Goal: Transaction & Acquisition: Purchase product/service

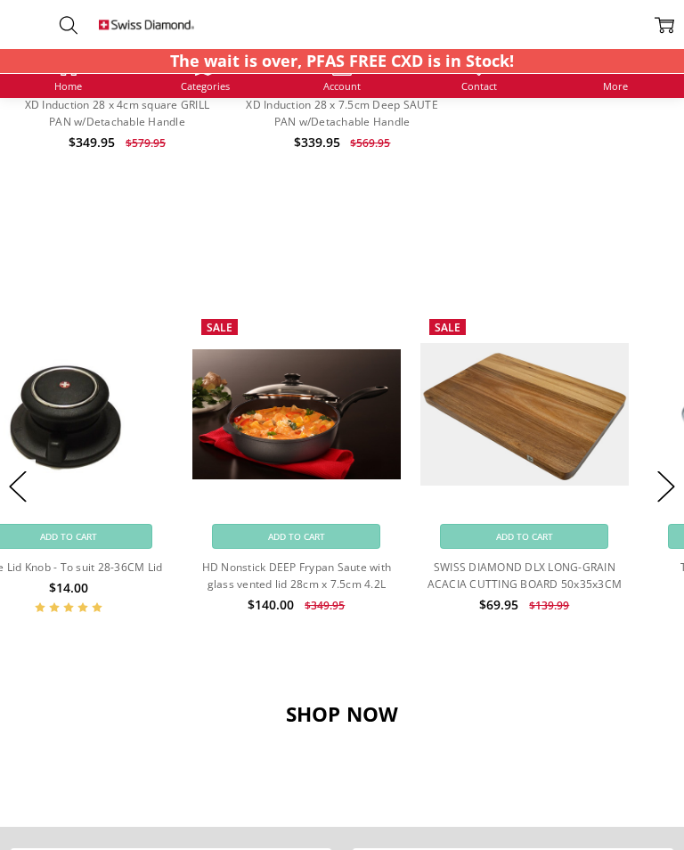
scroll to position [1373, 0]
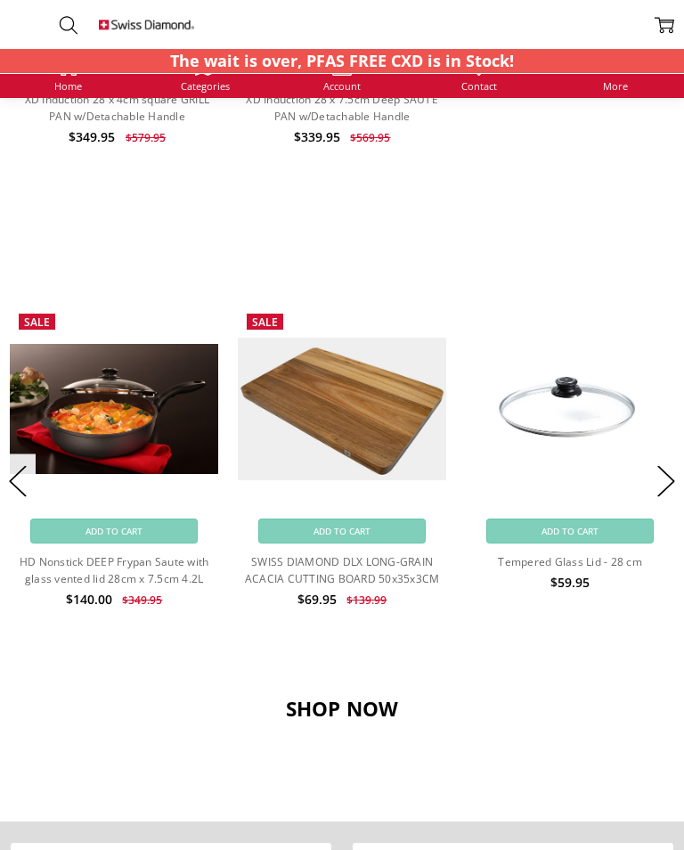
click at [346, 699] on h3 "SHOP NOW" at bounding box center [342, 709] width 665 height 25
click at [342, 712] on h3 "SHOP NOW" at bounding box center [342, 709] width 665 height 25
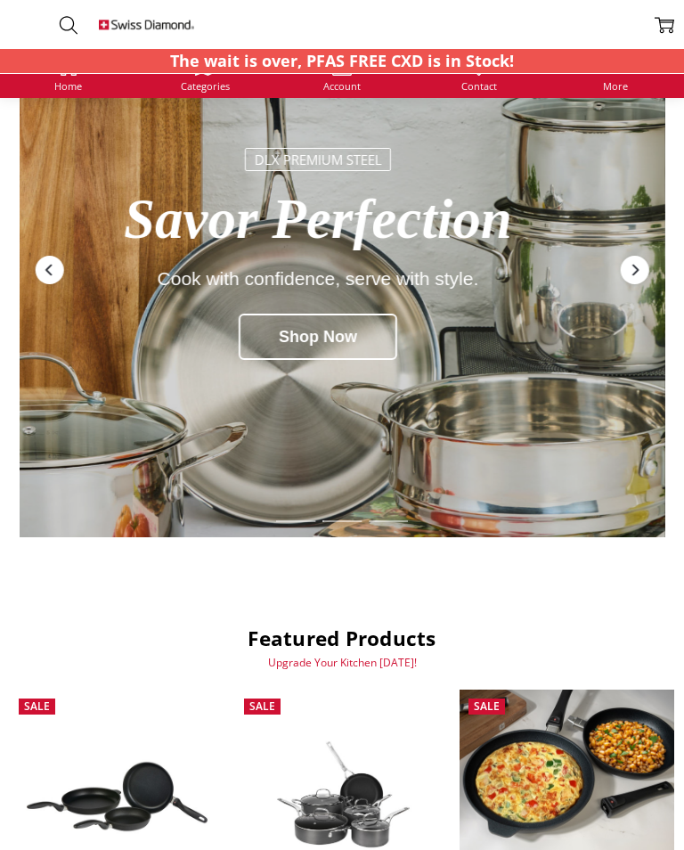
scroll to position [0, 0]
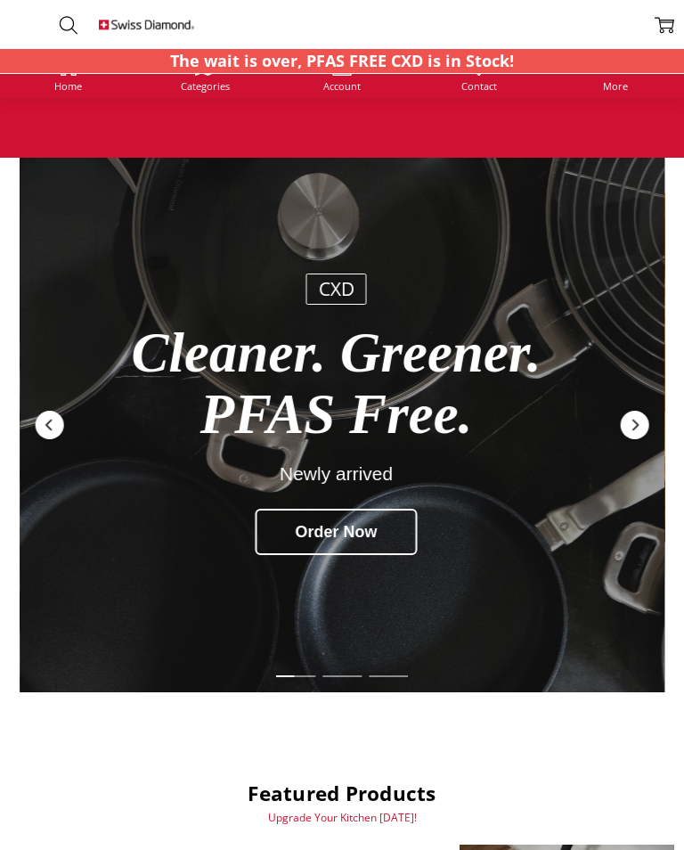
click at [213, 89] on span "Categories" at bounding box center [205, 86] width 49 height 10
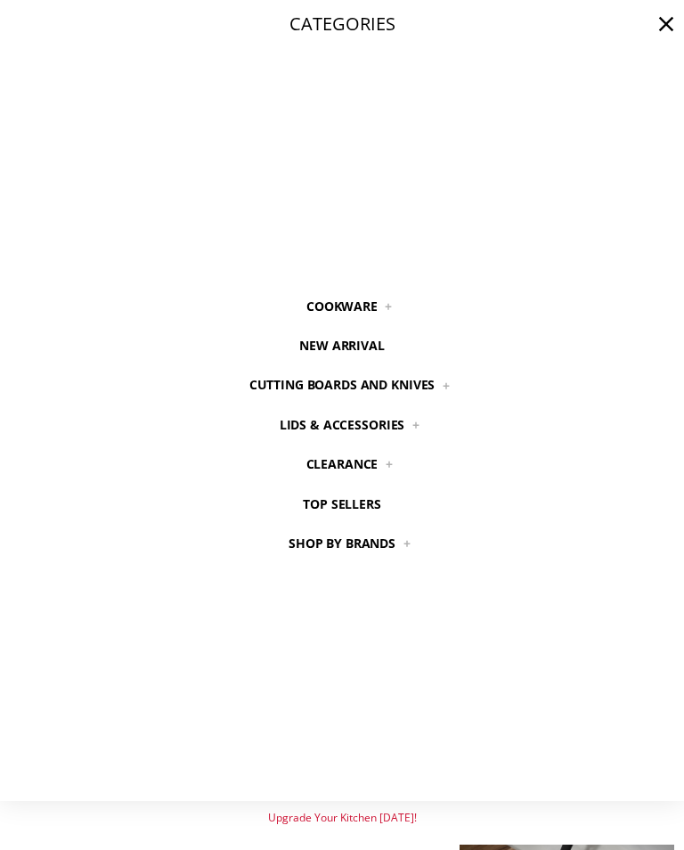
click at [369, 308] on link "Cookware" at bounding box center [342, 306] width 111 height 39
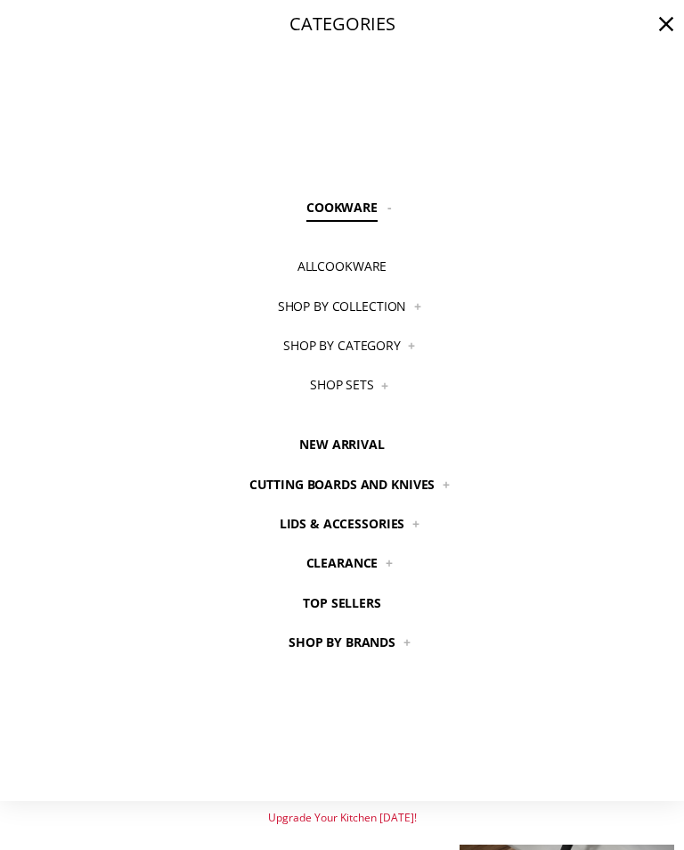
click at [402, 347] on link "Shop By Category" at bounding box center [343, 345] width 158 height 39
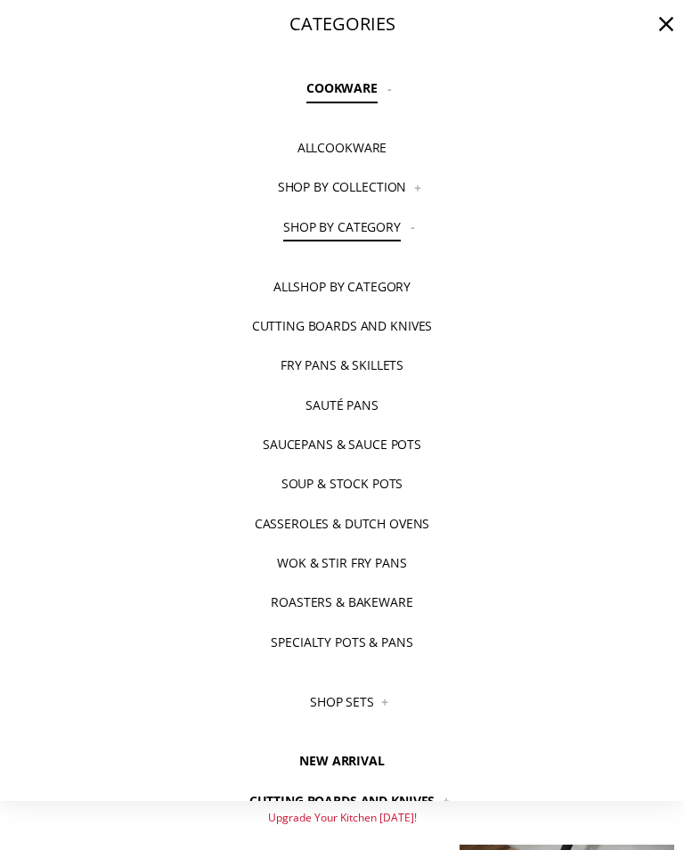
click at [357, 558] on link "Wok & Stir Fry Pans" at bounding box center [341, 562] width 169 height 39
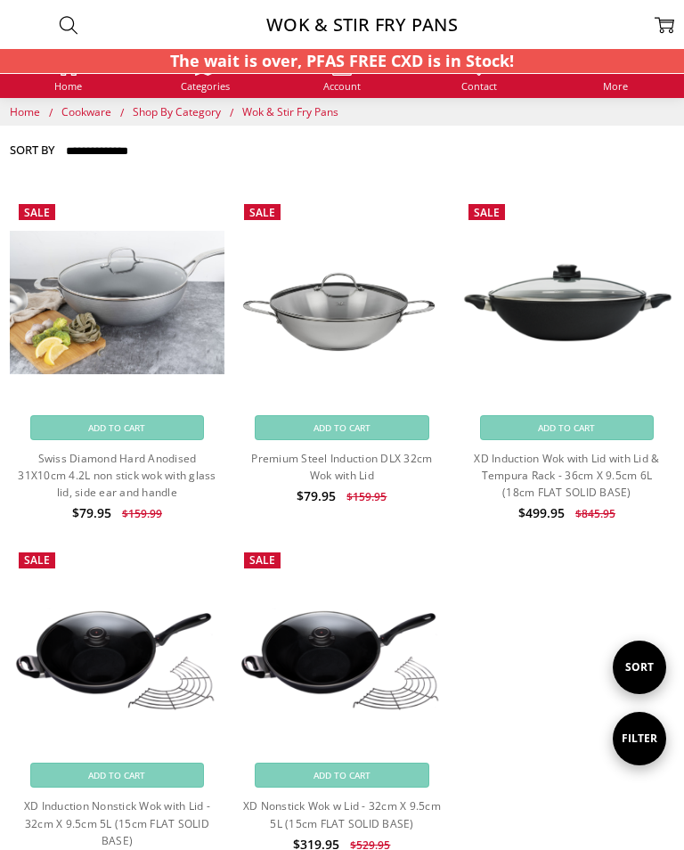
click at [139, 291] on img at bounding box center [117, 302] width 215 height 143
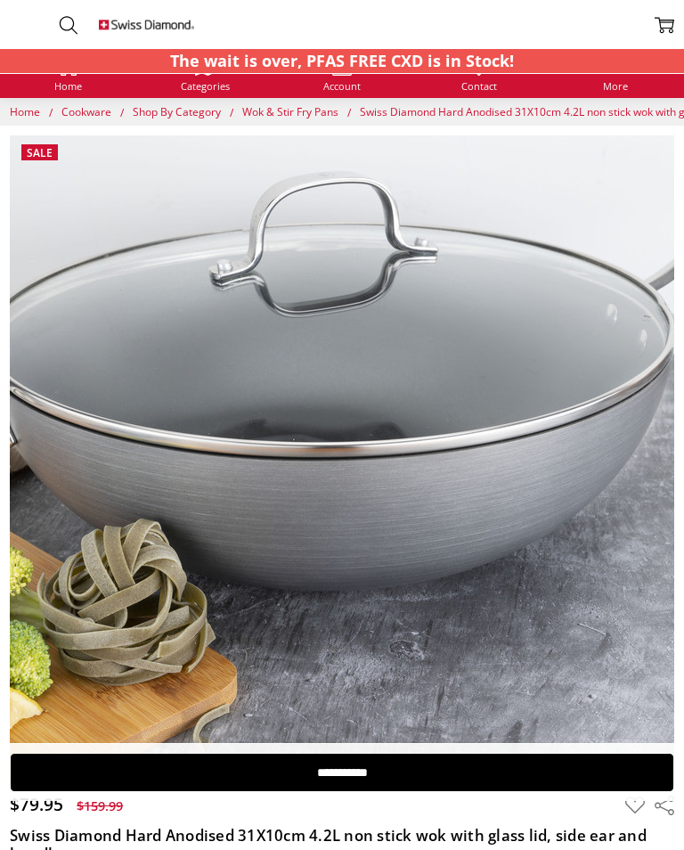
click at [404, 421] on img at bounding box center [298, 466] width 1140 height 761
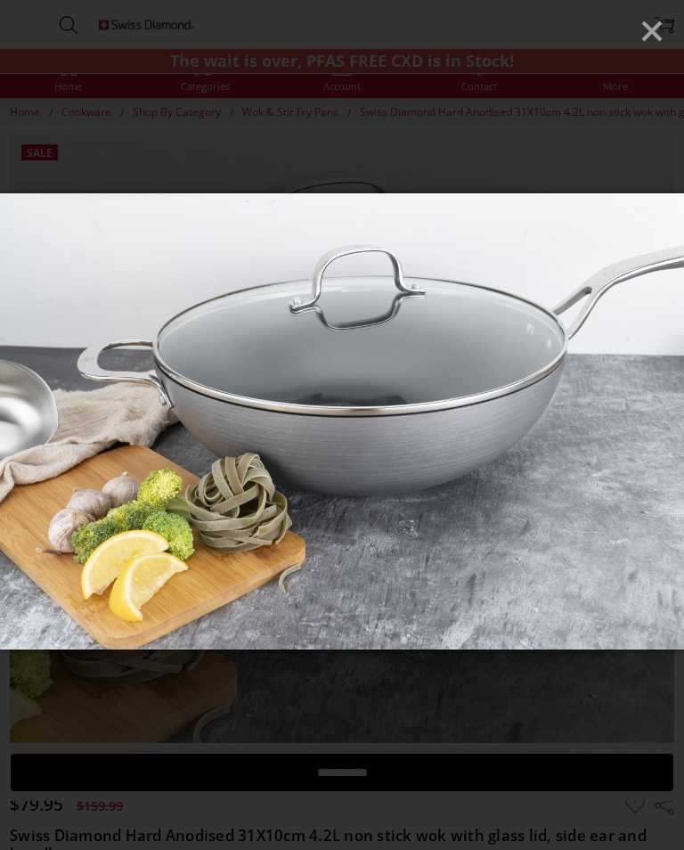
click at [660, 20] on icon "Close" at bounding box center [652, 31] width 27 height 27
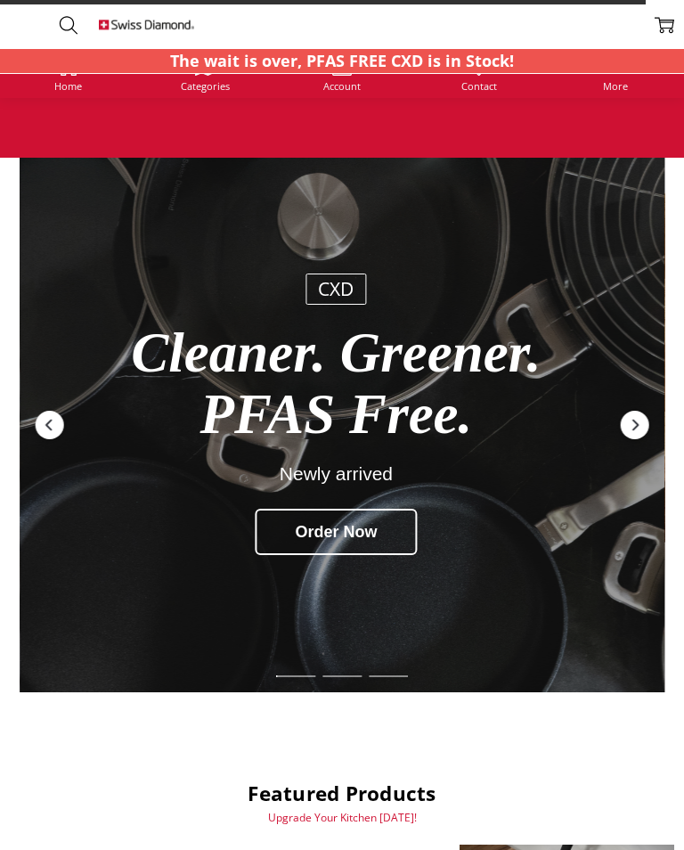
click at [203, 91] on span "Categories" at bounding box center [205, 86] width 49 height 10
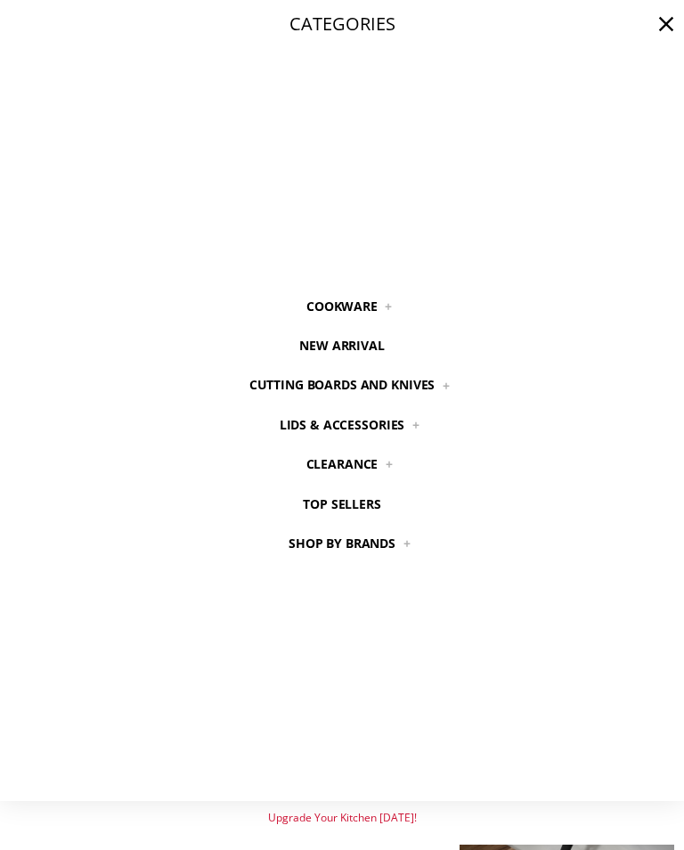
click at [389, 538] on link "Shop by Brands" at bounding box center [342, 543] width 147 height 39
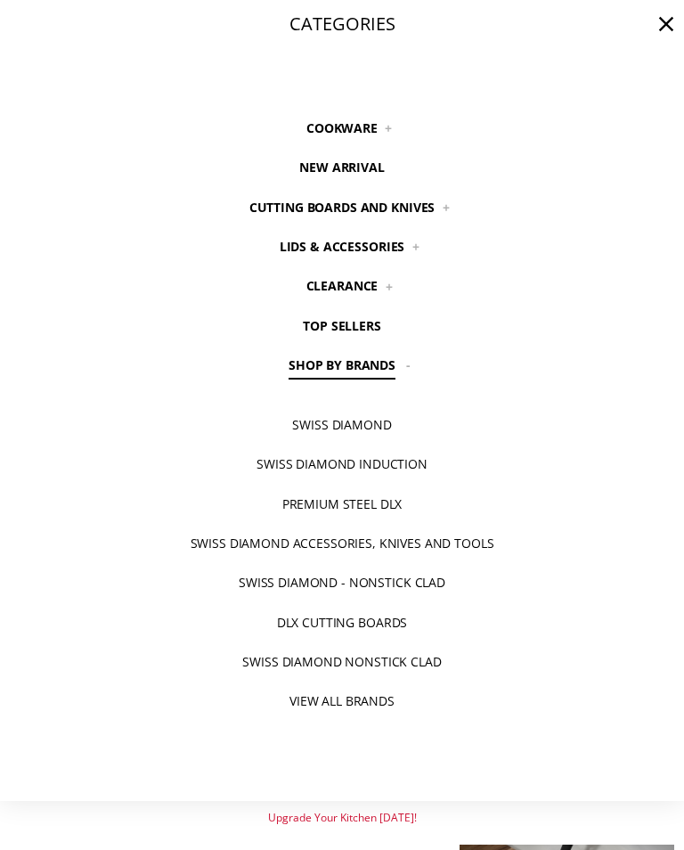
click at [361, 120] on link "Cookware" at bounding box center [342, 128] width 111 height 39
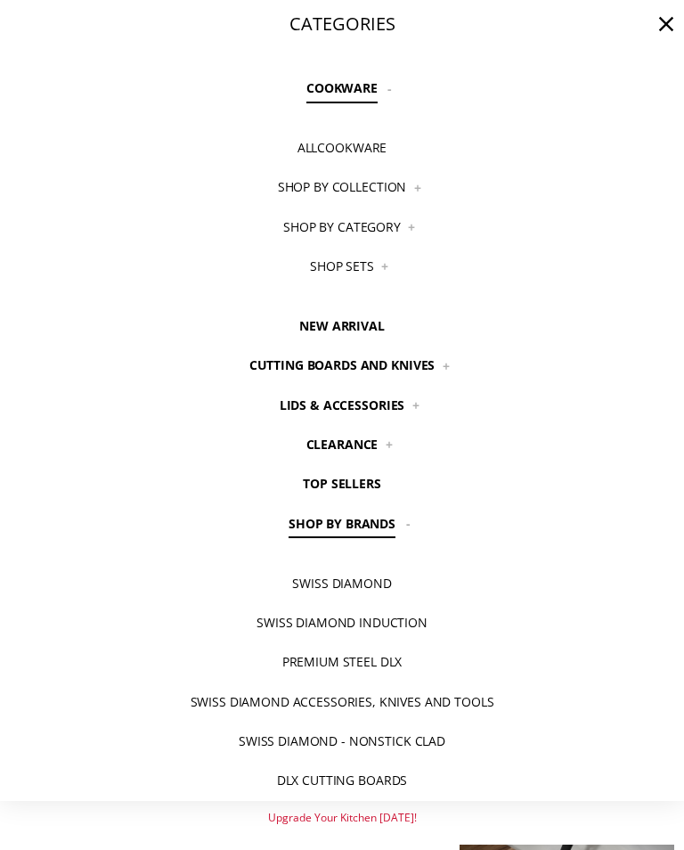
click at [367, 181] on link "Shop By Collection" at bounding box center [341, 187] width 168 height 39
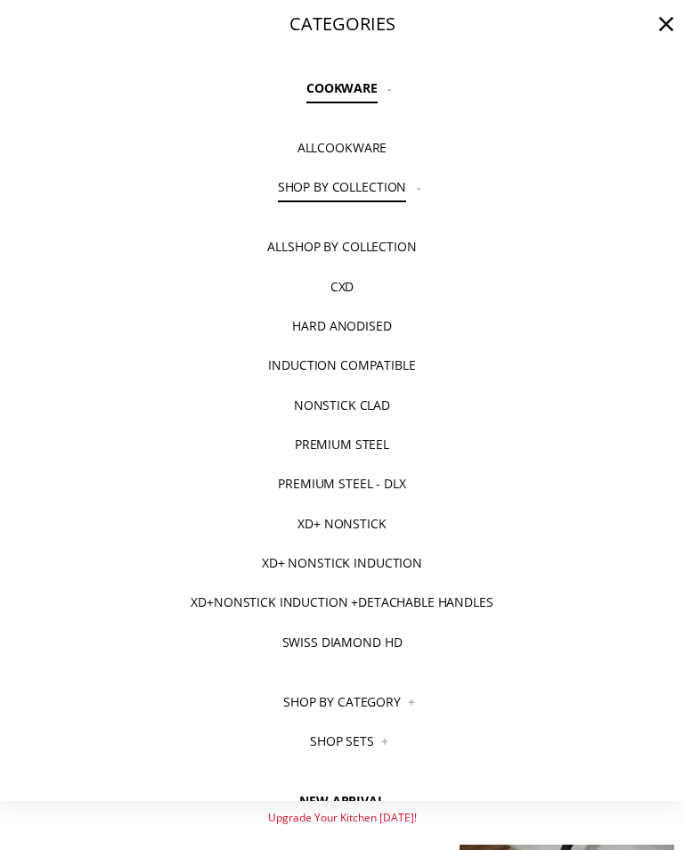
click at [423, 184] on link "Shop By Collection" at bounding box center [341, 187] width 168 height 39
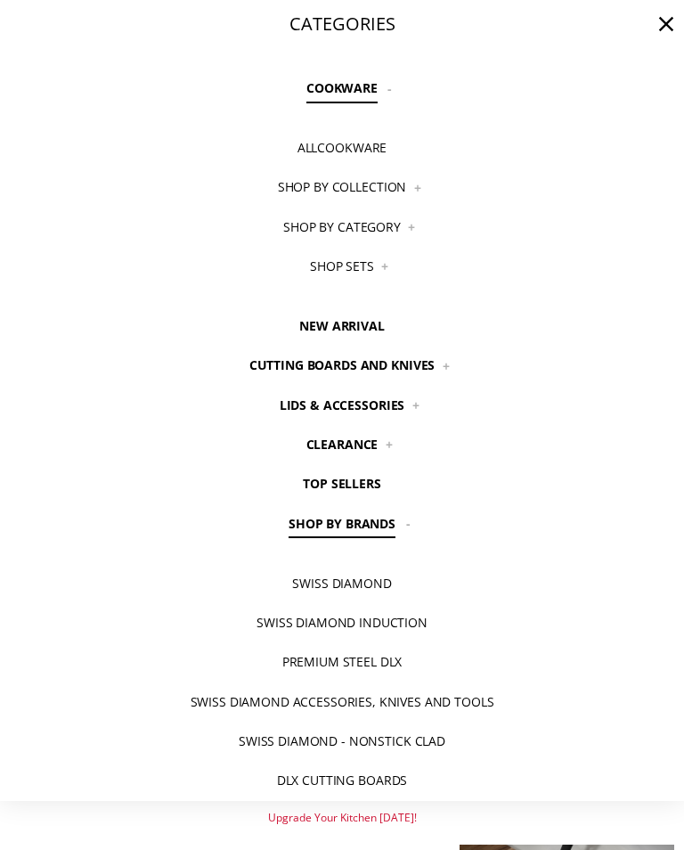
click at [385, 226] on link "Shop By Category" at bounding box center [343, 227] width 158 height 39
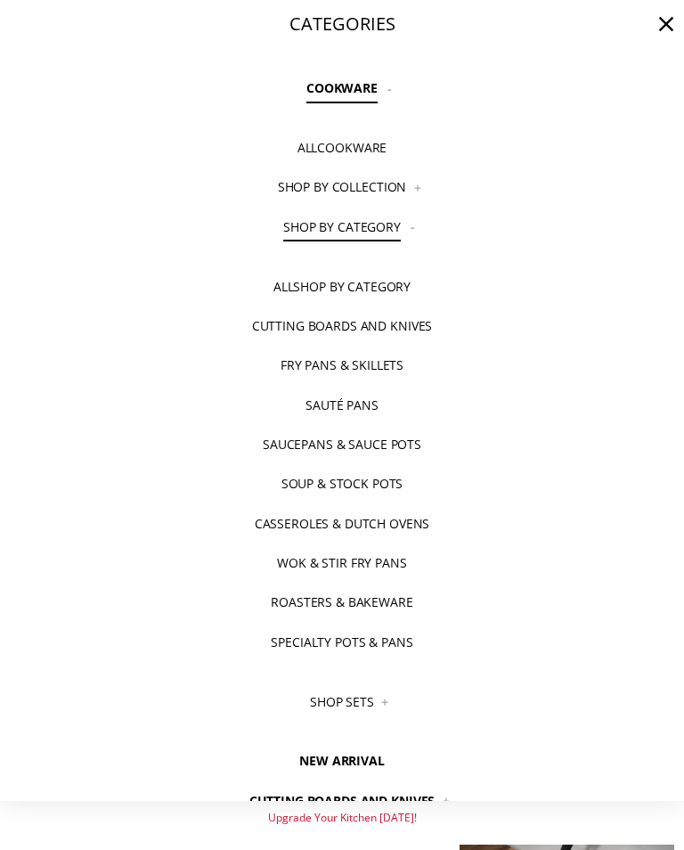
click at [373, 404] on link "Sauté Pans" at bounding box center [342, 405] width 112 height 39
